Goal: Task Accomplishment & Management: Use online tool/utility

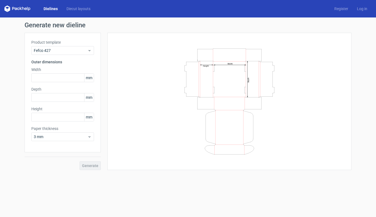
click at [51, 9] on link "Dielines" at bounding box center [50, 8] width 23 height 5
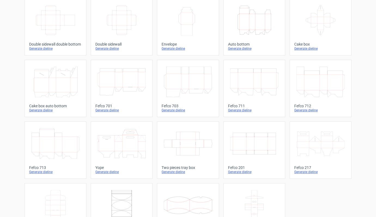
scroll to position [74, 0]
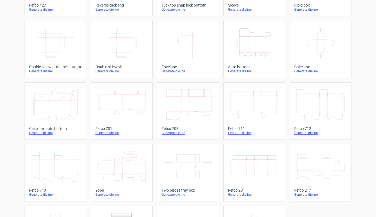
click at [185, 49] on icon "Width Height" at bounding box center [188, 43] width 48 height 31
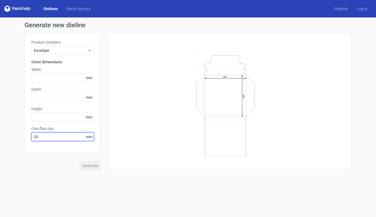
drag, startPoint x: 42, startPoint y: 134, endPoint x: 29, endPoint y: 136, distance: 12.6
click at [29, 136] on div "Product template Envelope Outer dimensions Width mm Depth mm Height mm Glue fla…" at bounding box center [63, 92] width 76 height 119
type input "60"
click at [62, 106] on div "Product template Envelope Outer dimensions Width mm Depth mm Height mm Glue fla…" at bounding box center [63, 92] width 76 height 119
click at [43, 78] on input "text" at bounding box center [62, 77] width 63 height 9
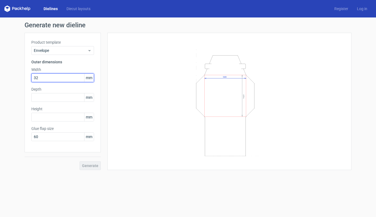
type input "320"
type input "60"
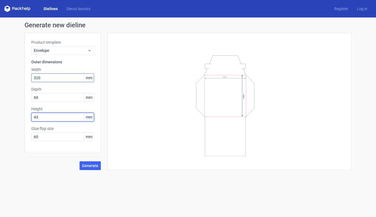
type input "430"
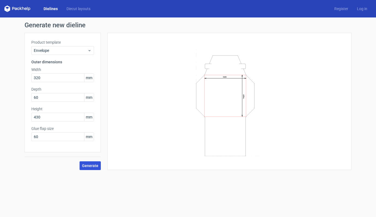
click at [89, 167] on span "Generate" at bounding box center [90, 166] width 16 height 4
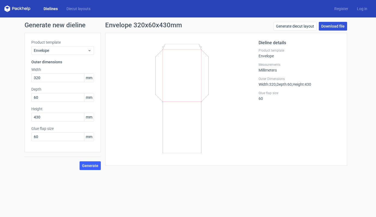
click at [338, 28] on link "Download file" at bounding box center [333, 26] width 28 height 9
click at [78, 9] on link "Diecut layouts" at bounding box center [78, 8] width 33 height 5
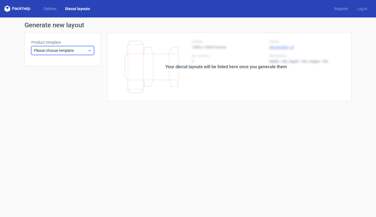
click at [84, 53] on span "Please choose template" at bounding box center [61, 50] width 54 height 5
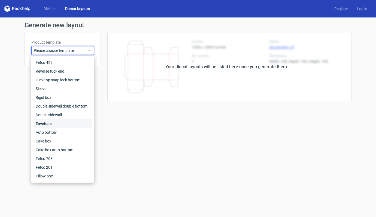
click at [46, 124] on div "Envelope" at bounding box center [63, 123] width 58 height 9
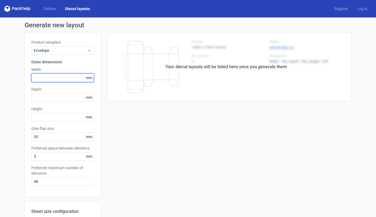
click at [53, 78] on input "text" at bounding box center [62, 77] width 63 height 9
type input "320"
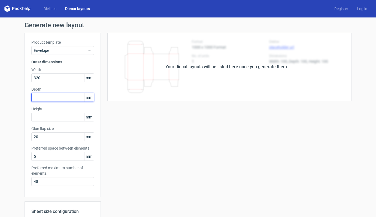
click at [54, 100] on input "text" at bounding box center [62, 97] width 63 height 9
type input "60"
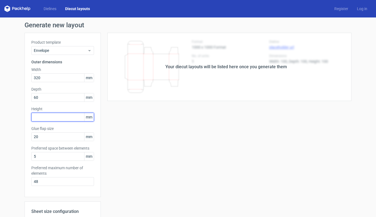
click at [56, 118] on input "text" at bounding box center [62, 117] width 63 height 9
type input "430"
drag, startPoint x: 55, startPoint y: 133, endPoint x: 14, endPoint y: 139, distance: 40.4
click at [14, 139] on div "Generate new layout Product template Envelope Outer dimensions Width 320 mm Dep…" at bounding box center [188, 165] width 376 height 296
type input "60"
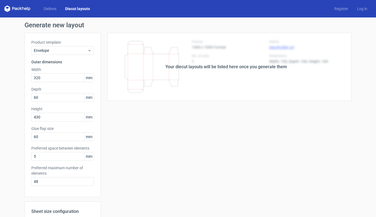
click at [142, 141] on div "Your diecut layouts will be listed here once you generate them Height Depth Wid…" at bounding box center [226, 171] width 251 height 276
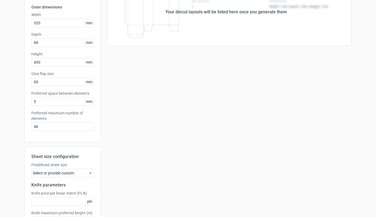
scroll to position [97, 0]
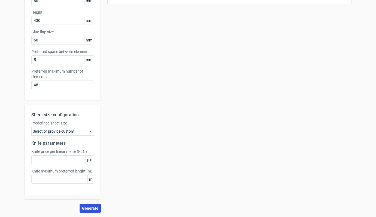
click at [85, 205] on button "Generate" at bounding box center [90, 208] width 21 height 9
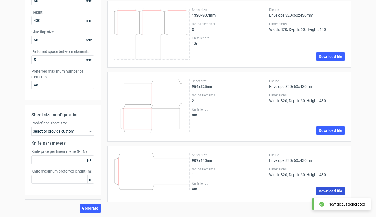
click at [325, 189] on link "Download file" at bounding box center [331, 190] width 28 height 9
